Goal: Information Seeking & Learning: Find specific fact

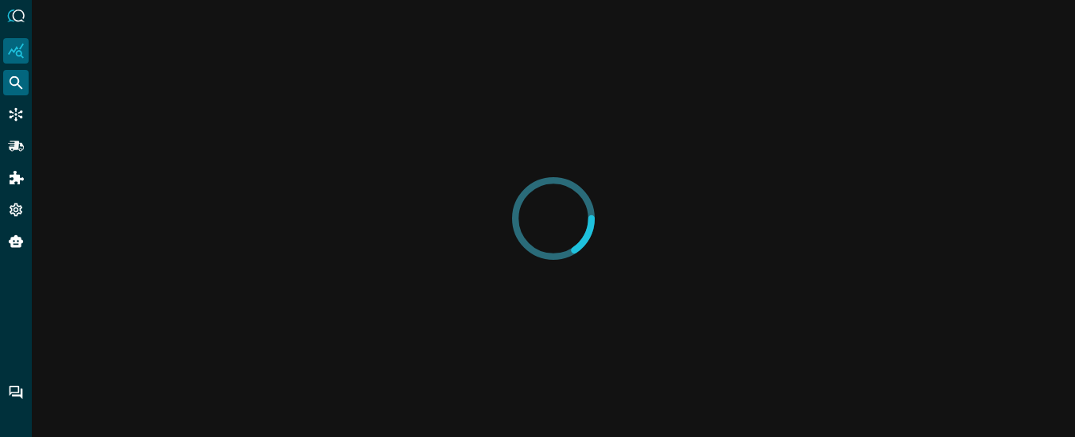
click at [14, 78] on icon "Federated Search" at bounding box center [16, 83] width 16 height 16
click at [17, 86] on icon "Federated Search" at bounding box center [16, 83] width 16 height 16
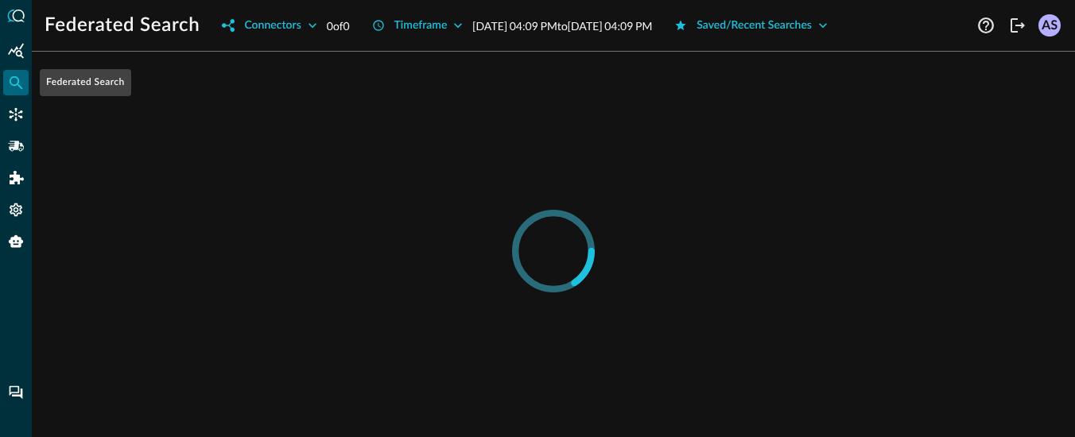
click at [19, 87] on icon "Federated Search" at bounding box center [16, 83] width 16 height 16
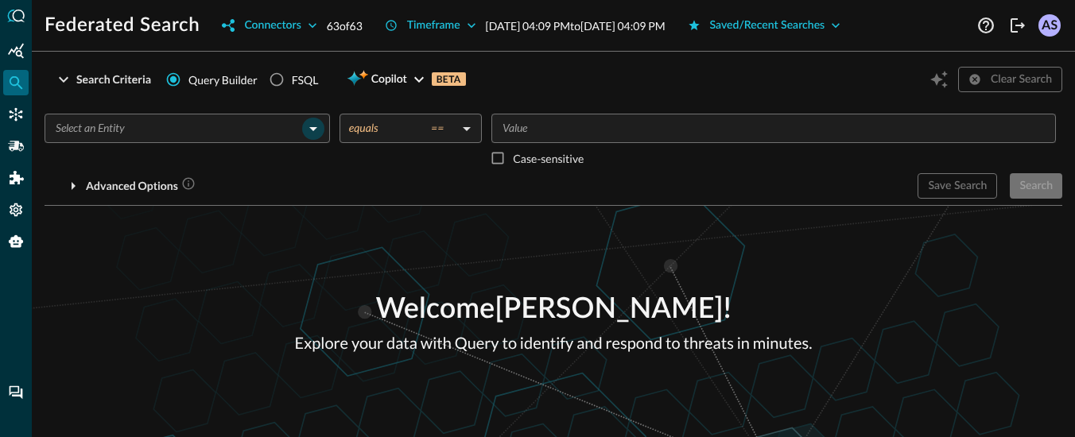
click at [314, 135] on icon "Open" at bounding box center [313, 128] width 19 height 19
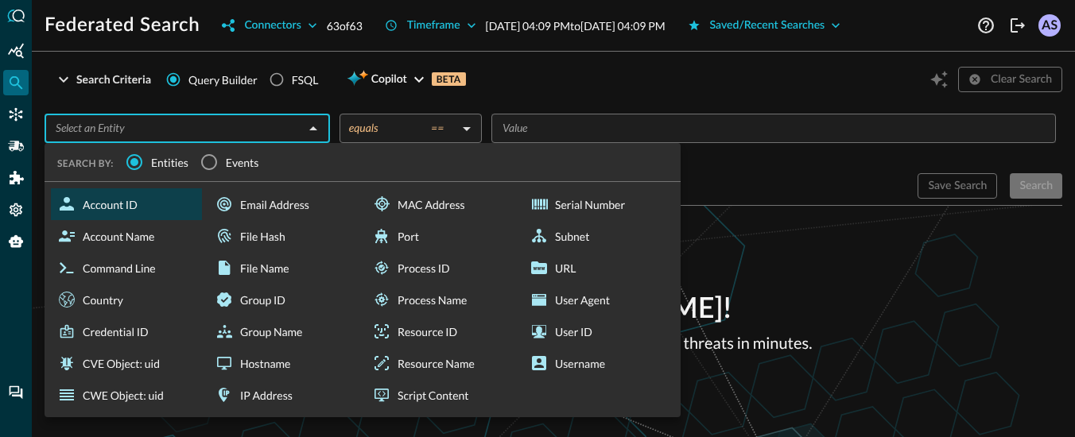
click at [142, 200] on div "Account ID" at bounding box center [126, 204] width 151 height 32
type input "Account ID"
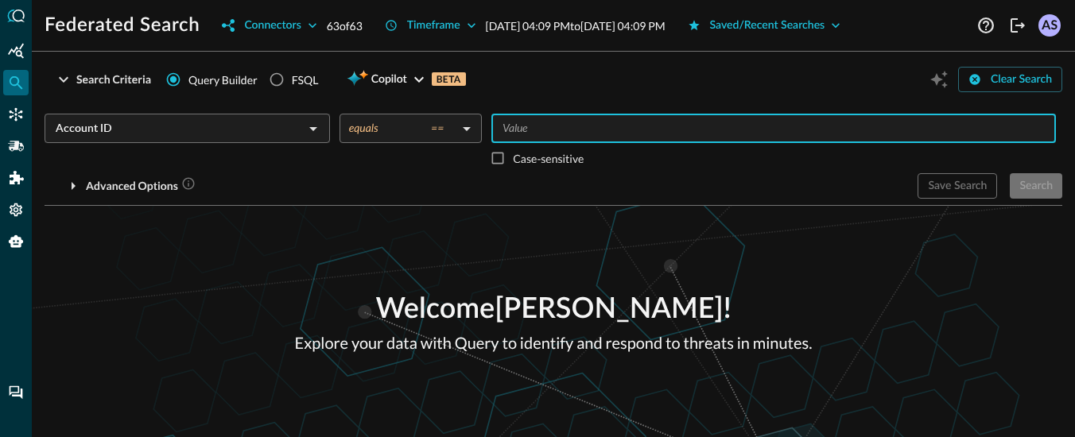
click at [538, 130] on input "Value" at bounding box center [772, 128] width 553 height 20
type input "123"
click at [1035, 182] on button "Search" at bounding box center [1036, 185] width 52 height 25
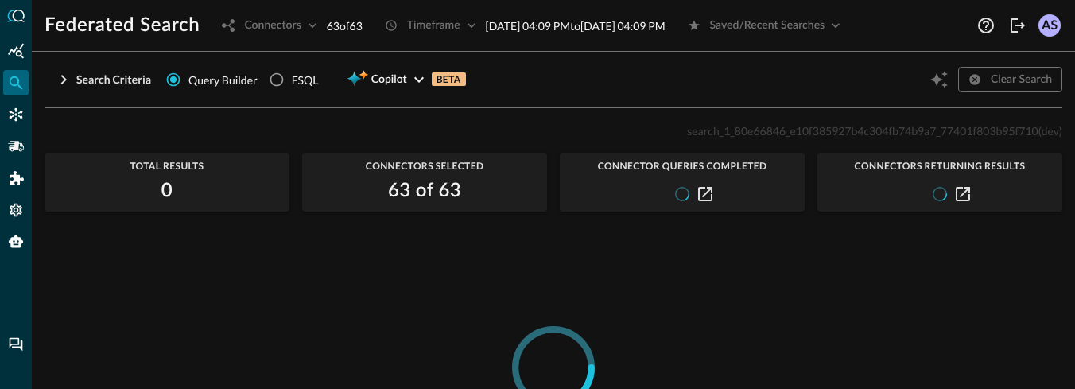
click at [1018, 80] on div "Clear Search" at bounding box center [994, 79] width 136 height 30
click at [64, 79] on icon "button" at bounding box center [64, 80] width 6 height 10
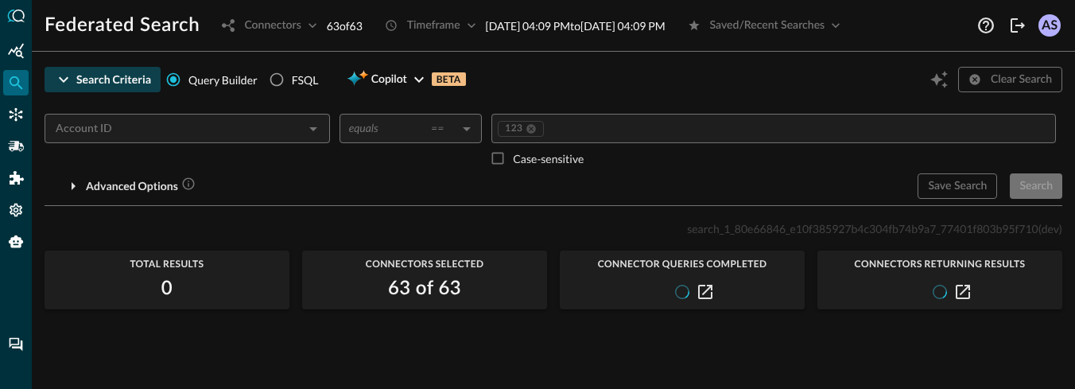
click at [973, 77] on div "Clear Search" at bounding box center [994, 79] width 136 height 30
click at [1030, 189] on div "Save Search Search" at bounding box center [990, 185] width 145 height 25
click at [976, 189] on div "Save Search Search" at bounding box center [990, 185] width 145 height 25
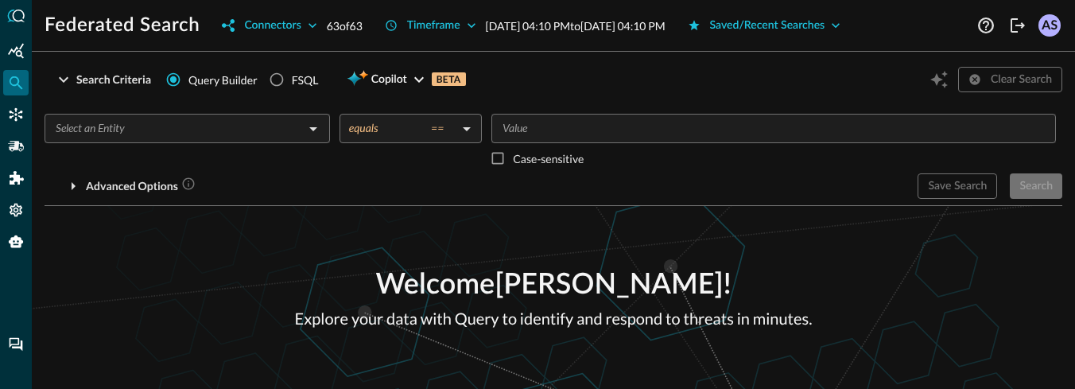
click at [245, 118] on div "​ equals == equals ​ ​ Case-sensitive" at bounding box center [554, 144] width 1018 height 60
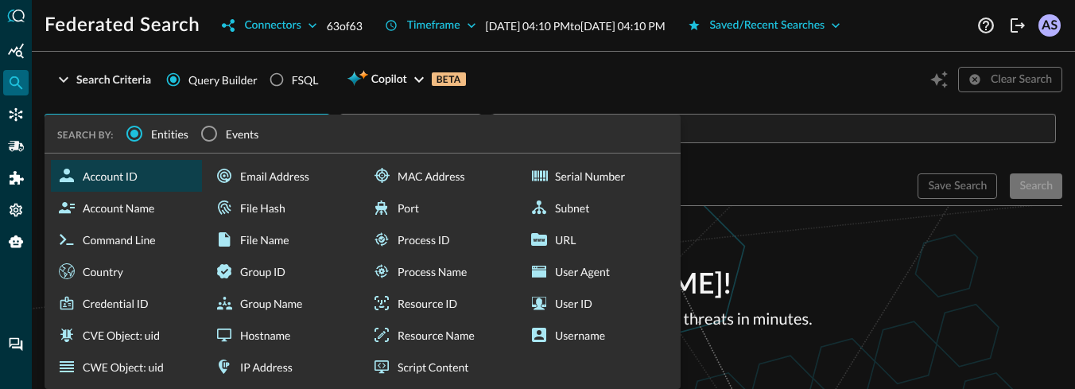
click at [128, 178] on div "Account ID" at bounding box center [126, 176] width 151 height 32
type input "Account ID"
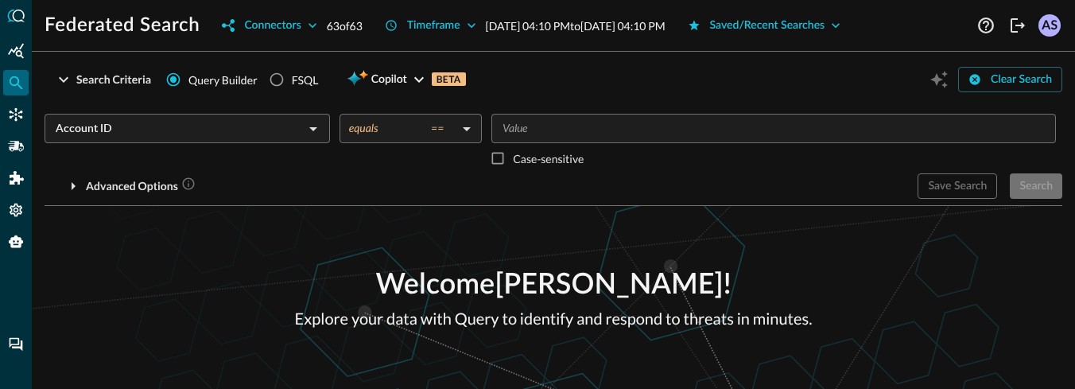
click at [548, 135] on input "Value" at bounding box center [772, 128] width 553 height 20
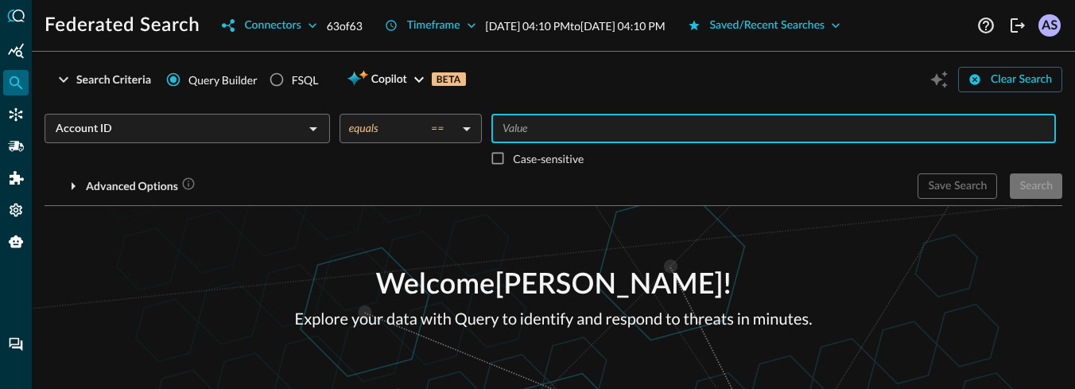
type input "q"
type input "123"
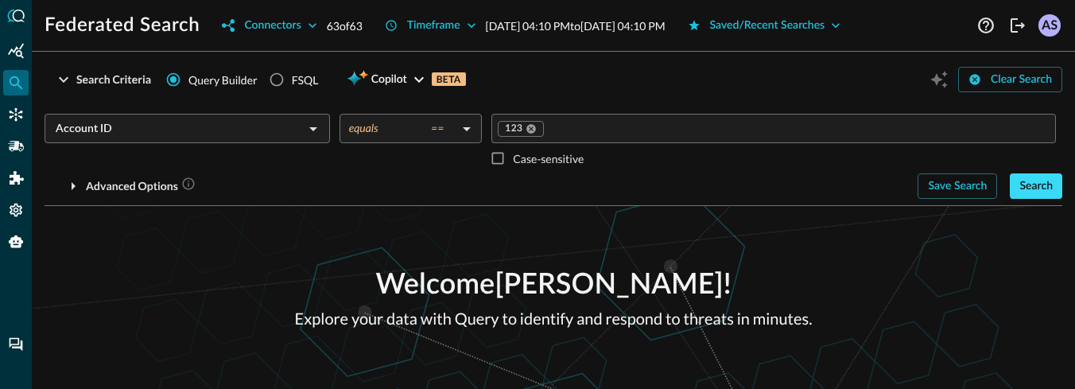
click at [1032, 181] on button "Search" at bounding box center [1036, 185] width 52 height 25
